Goal: Task Accomplishment & Management: Use online tool/utility

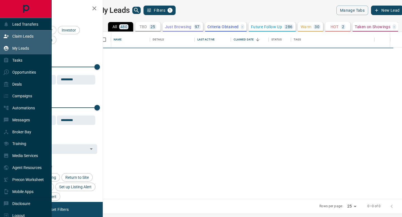
scroll to position [167, 297]
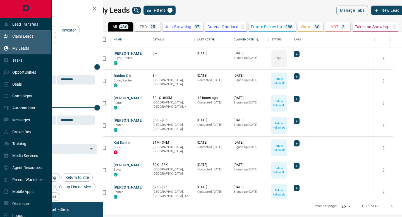
click at [23, 36] on p "Claim Leads" at bounding box center [22, 36] width 21 height 4
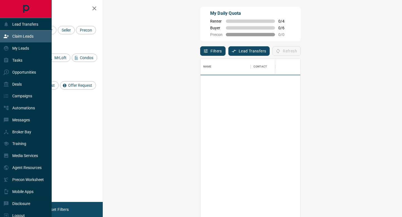
scroll to position [165, 287]
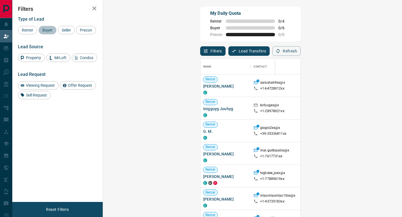
click at [48, 30] on span "Buyer" at bounding box center [47, 30] width 14 height 4
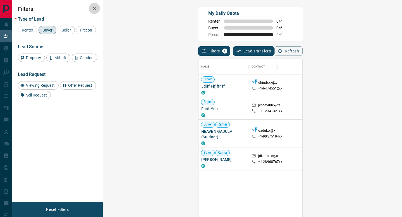
click at [95, 8] on icon "button" at bounding box center [94, 8] width 7 height 7
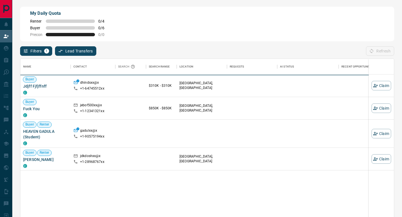
scroll to position [165, 374]
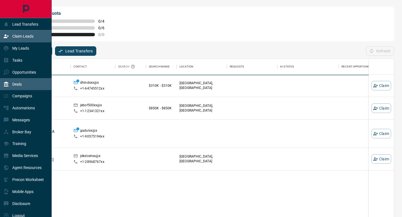
click at [21, 85] on p "Deals" at bounding box center [16, 84] width 9 height 4
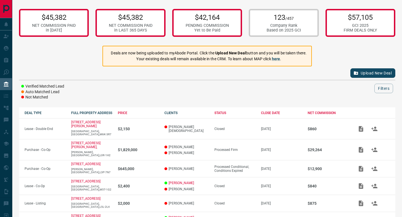
click at [367, 73] on button "Upload New Deal" at bounding box center [372, 72] width 45 height 9
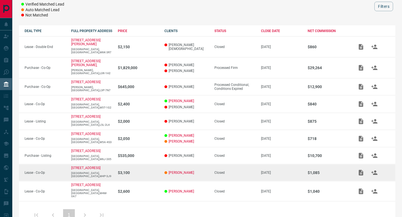
scroll to position [91, 0]
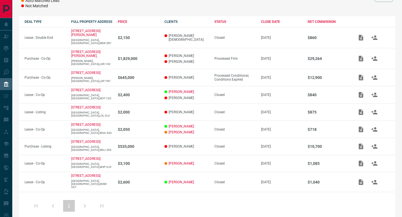
click at [86, 199] on div "1" at bounding box center [69, 205] width 79 height 13
click at [85, 199] on div "1" at bounding box center [69, 205] width 79 height 13
